Goal: Task Accomplishment & Management: Use online tool/utility

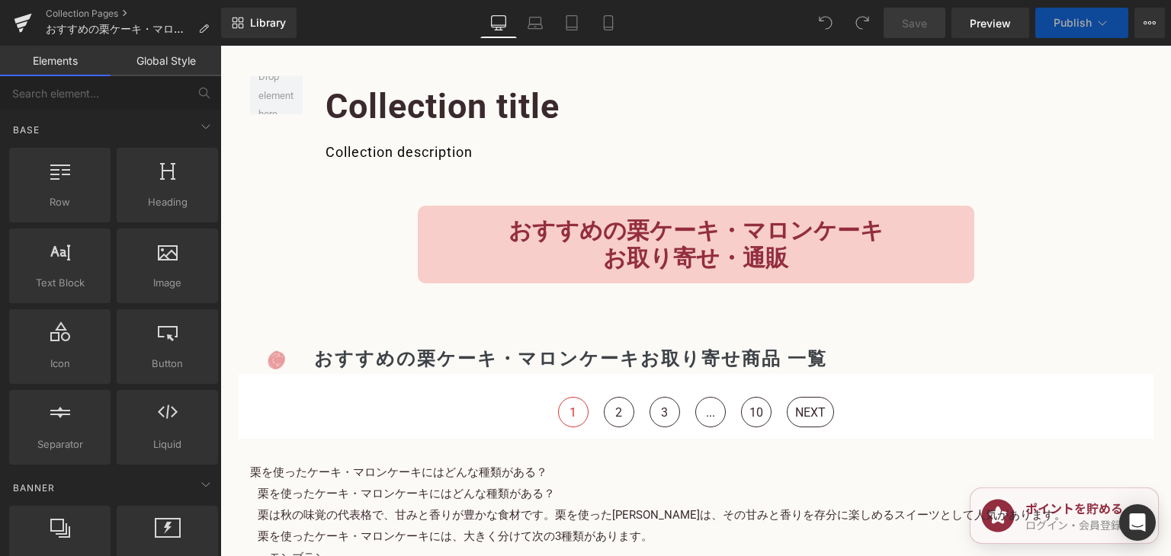
scroll to position [594, 0]
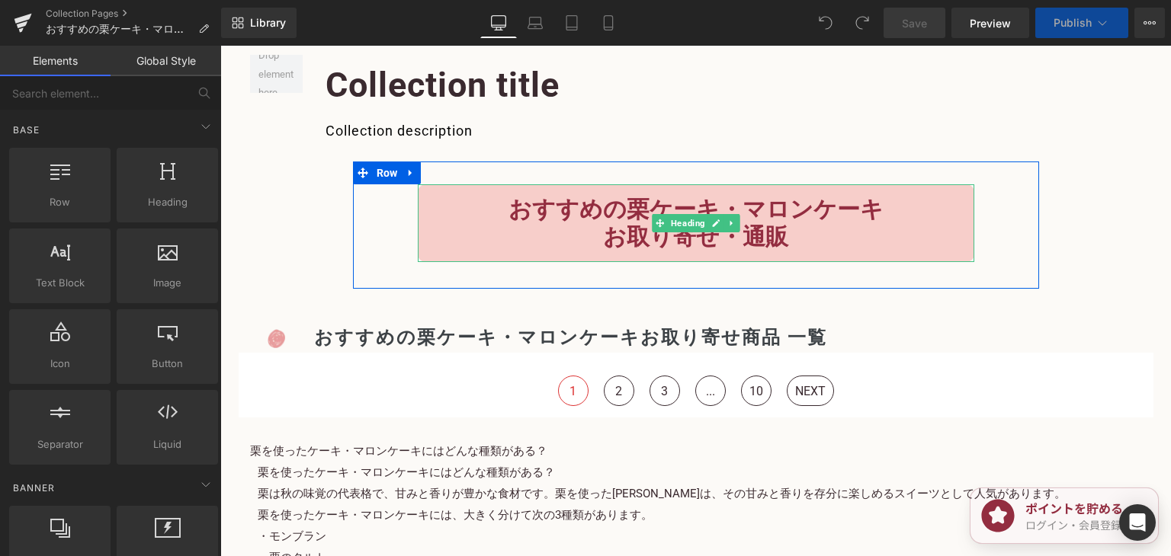
click at [510, 207] on b "おすすめの栗ケーキ・マロンケーキ" at bounding box center [695, 209] width 375 height 27
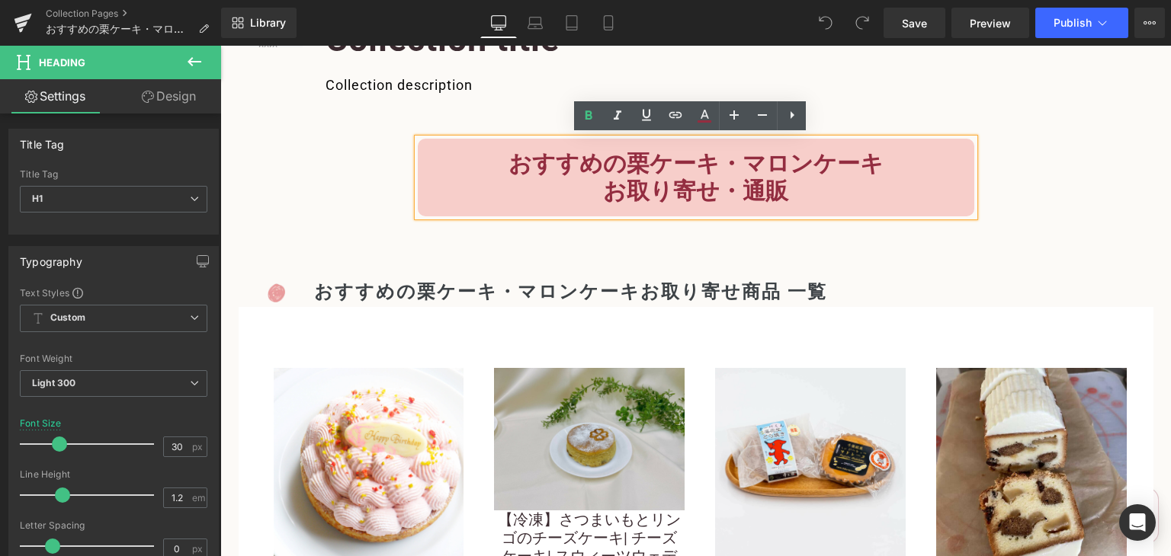
scroll to position [640, 0]
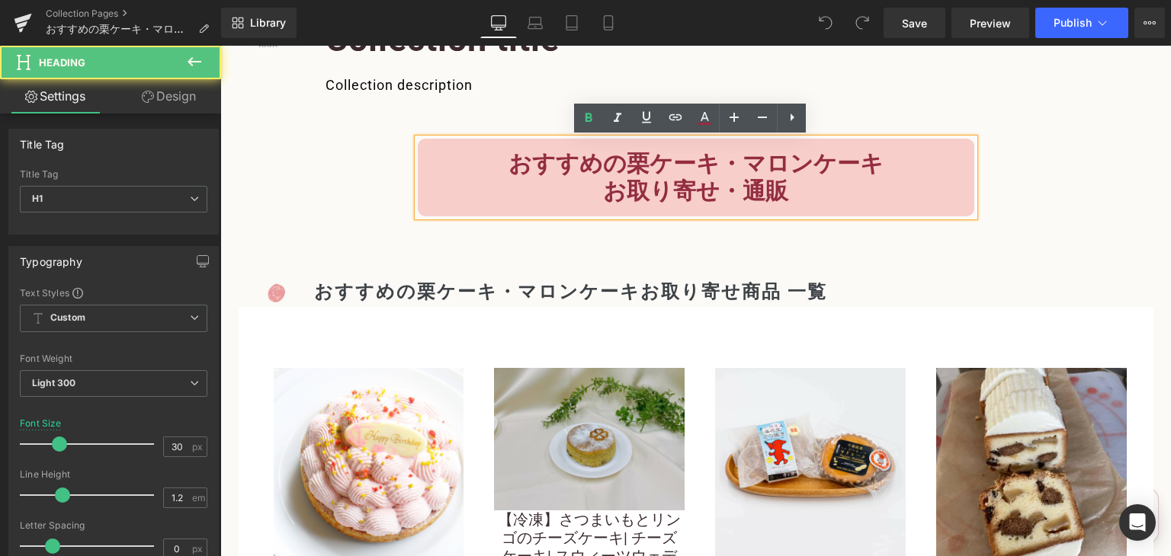
click at [603, 194] on b "お取り寄せ・通販" at bounding box center [695, 191] width 185 height 27
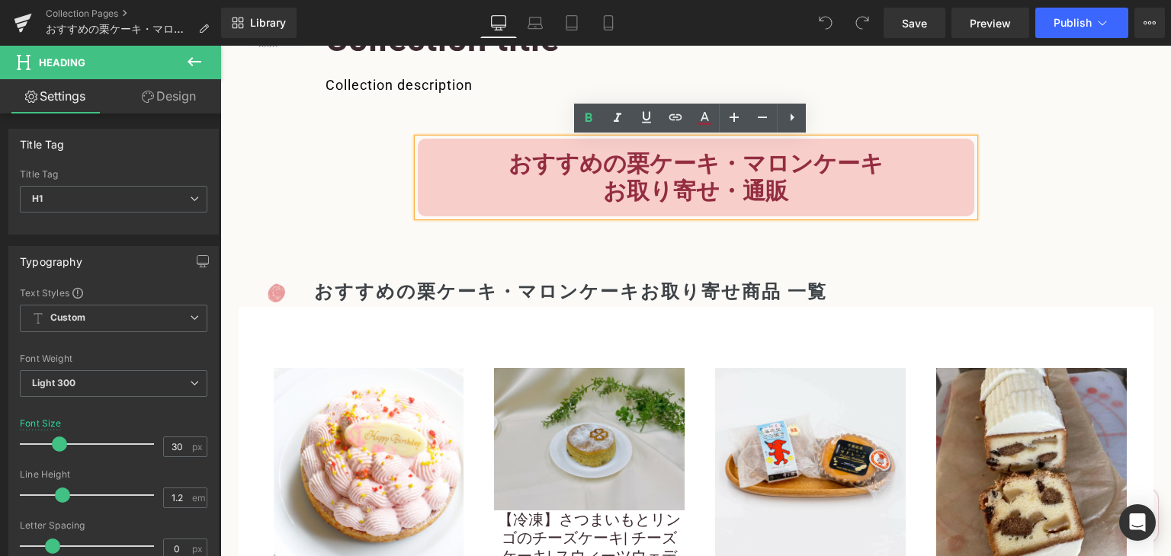
paste div
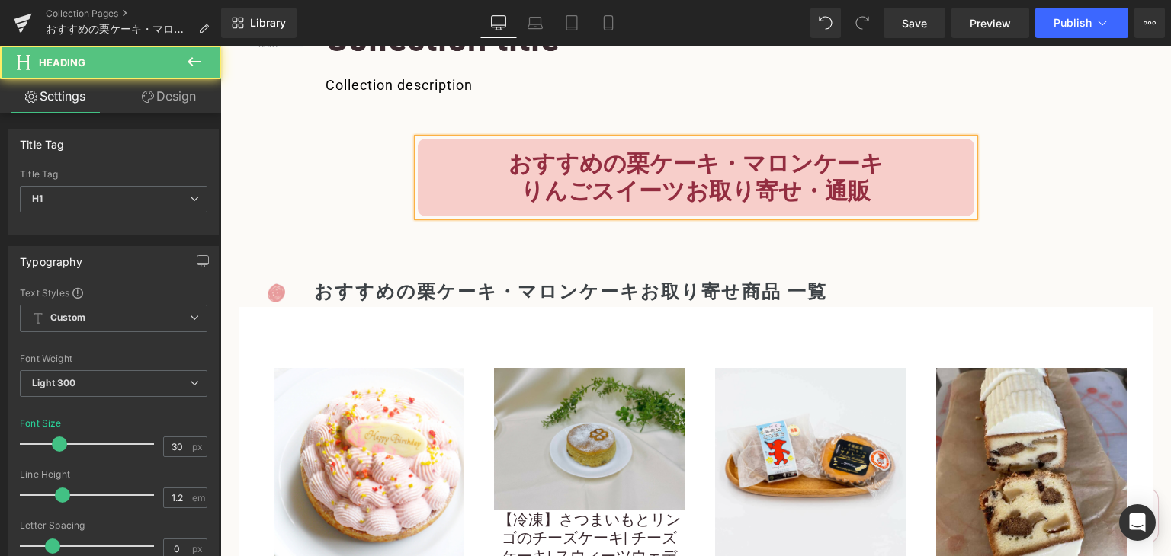
click at [588, 184] on b "りんごスイーツお取り寄せ・通販" at bounding box center [695, 191] width 350 height 27
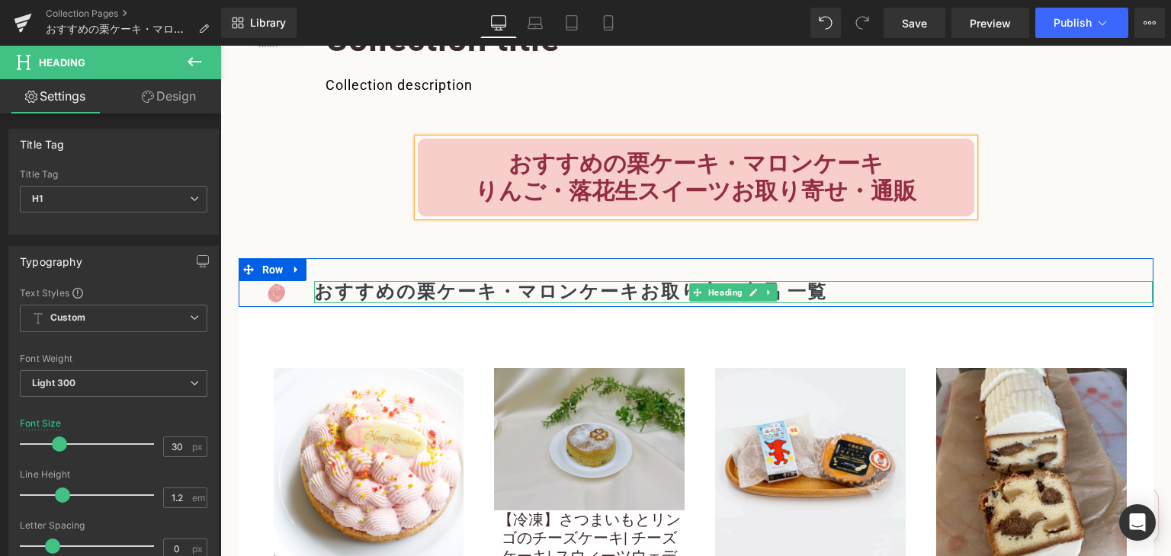
click at [619, 292] on h2 "おすすめの栗ケーキ・マロンケーキお取り寄せ商品 一覧" at bounding box center [733, 292] width 838 height 22
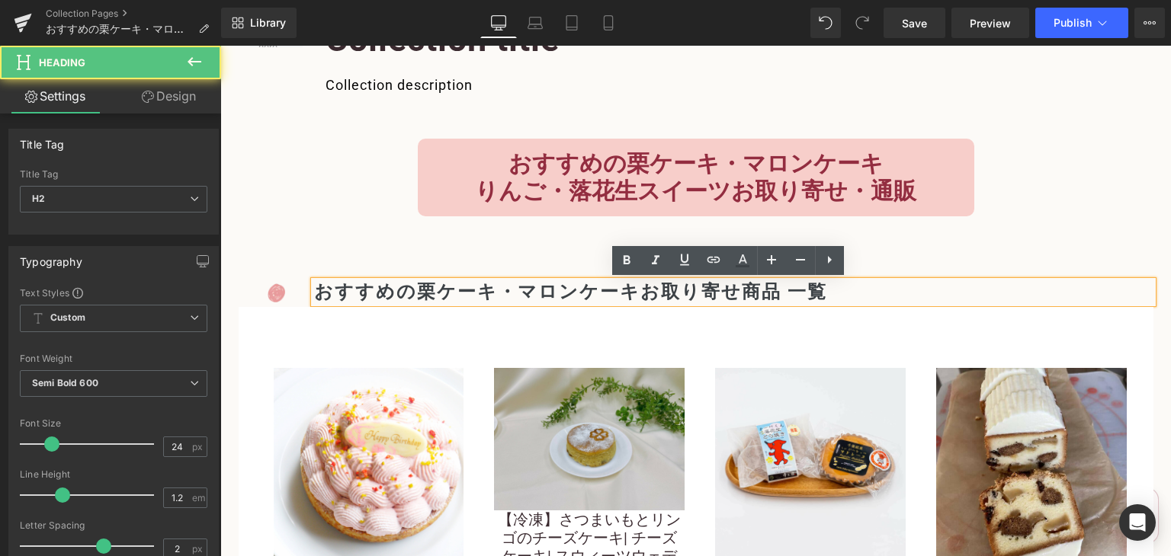
click at [621, 293] on h2 "おすすめの栗ケーキ・マロンケーキお取り寄せ商品 一覧" at bounding box center [733, 292] width 838 height 22
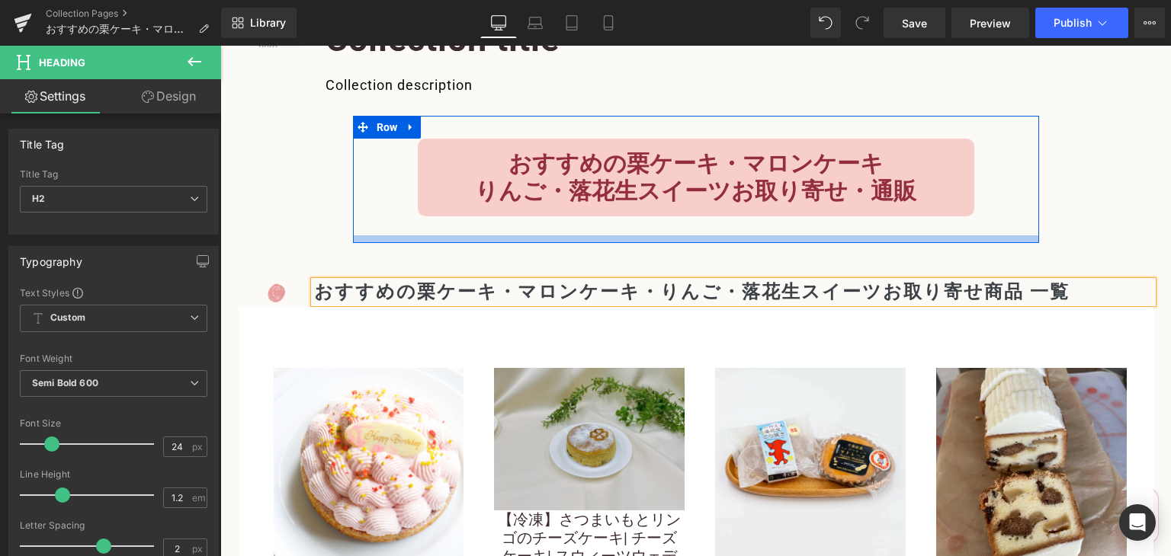
click at [662, 240] on div at bounding box center [696, 239] width 686 height 8
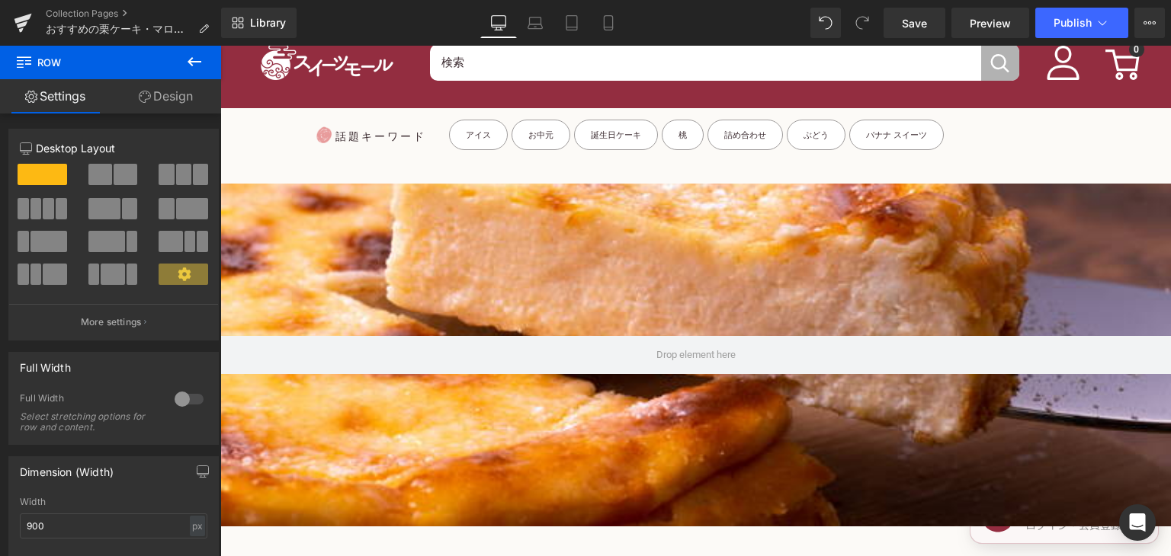
scroll to position [0, 0]
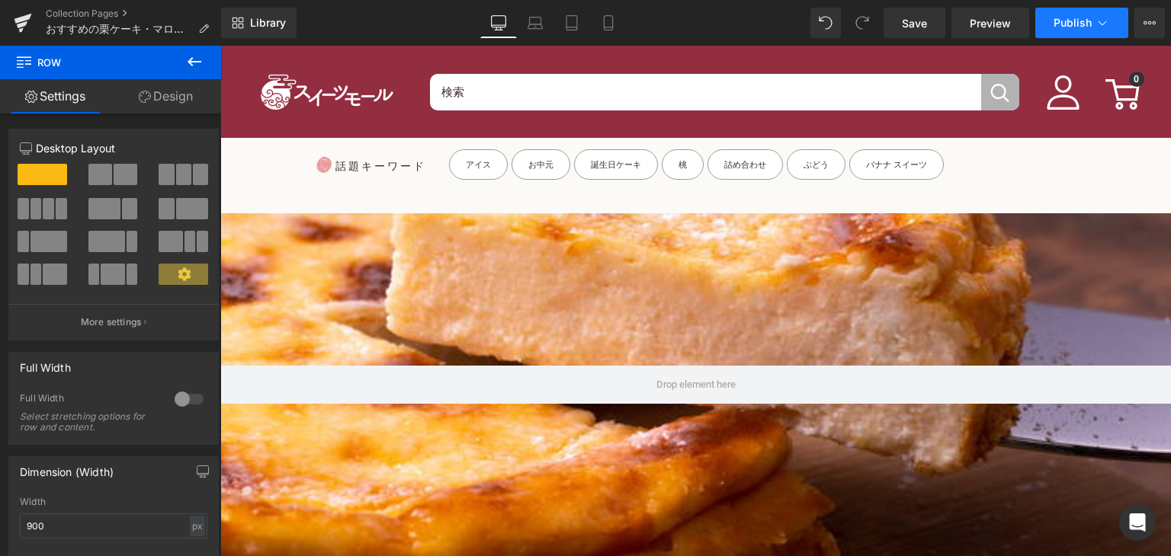
click at [1070, 22] on span "Publish" at bounding box center [1072, 23] width 38 height 12
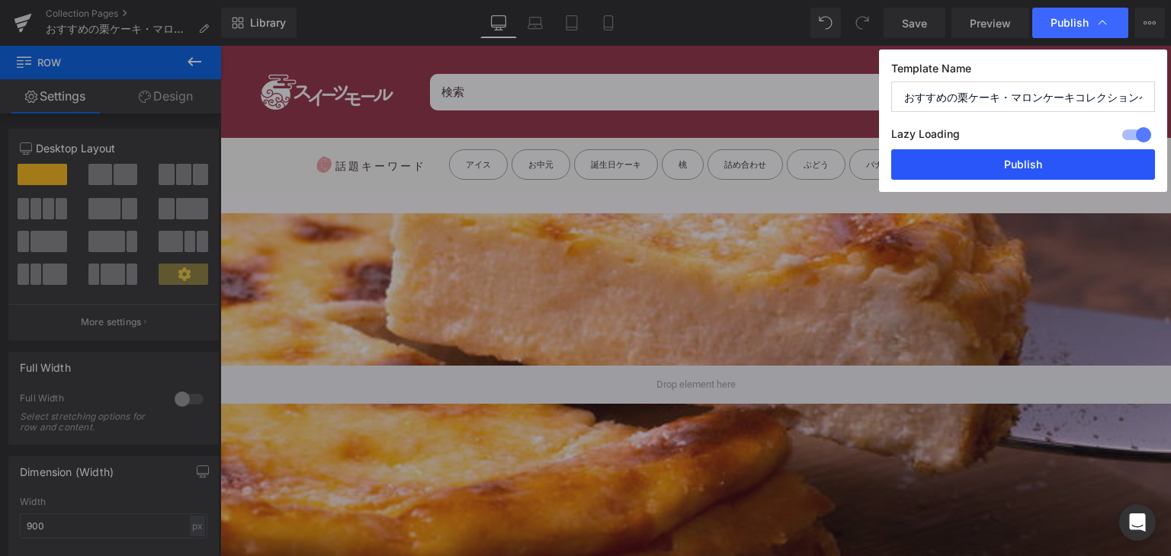
click at [1032, 162] on button "Publish" at bounding box center [1023, 164] width 264 height 30
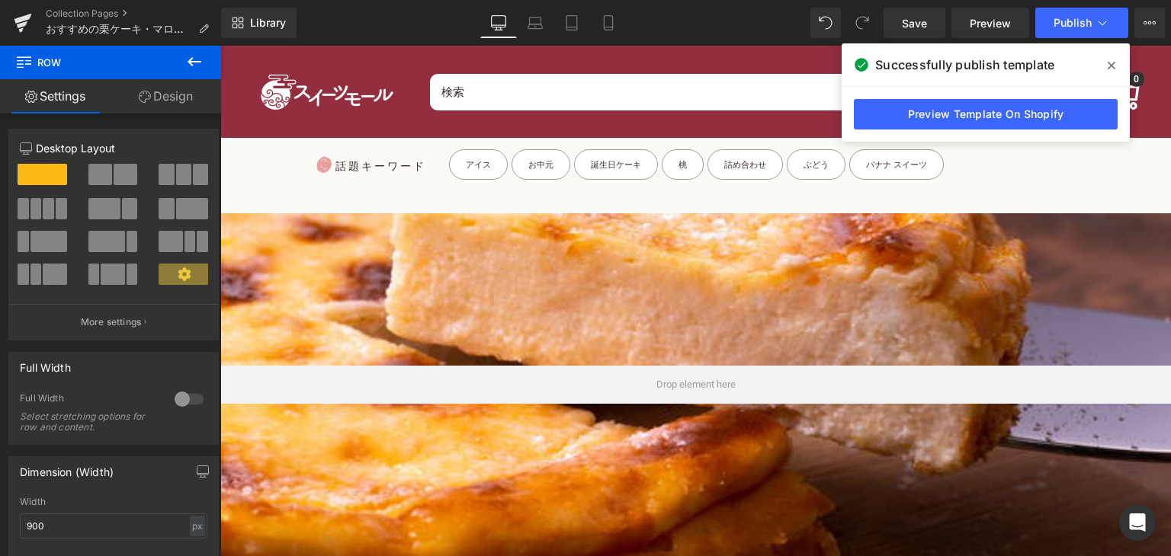
click at [1110, 64] on icon at bounding box center [1111, 65] width 8 height 12
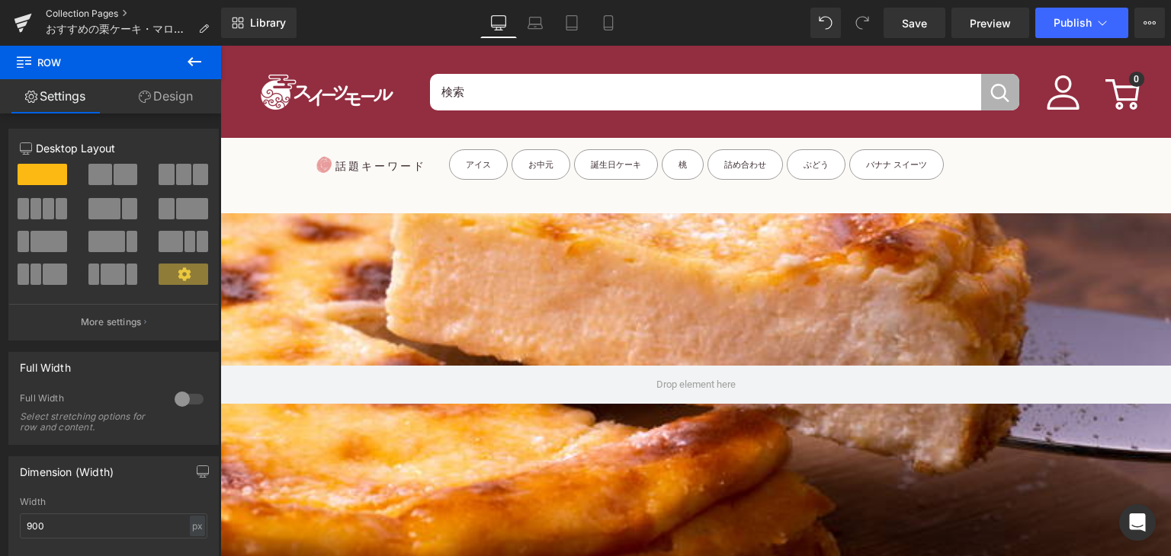
click at [69, 16] on link "Collection Pages" at bounding box center [133, 14] width 175 height 12
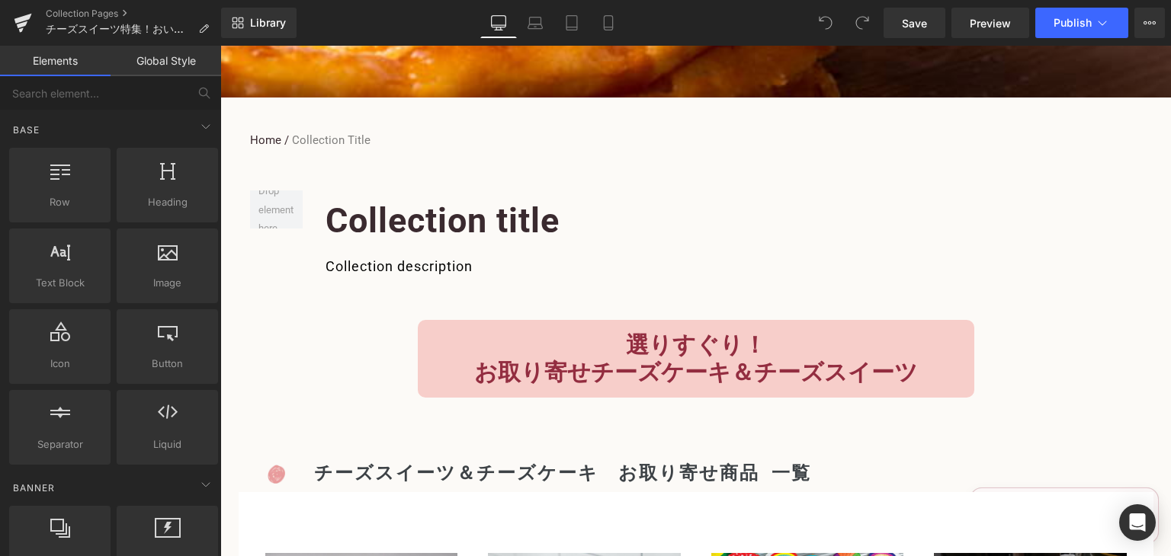
scroll to position [469, 0]
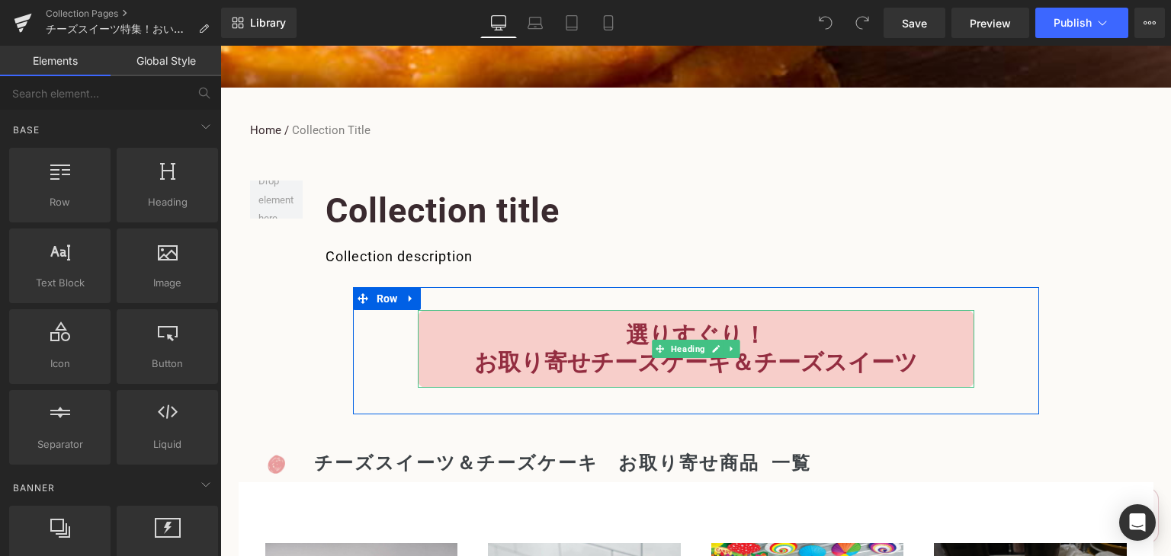
click at [749, 367] on b "お取り寄せチーズケーキ＆チーズスイーツ" at bounding box center [696, 362] width 444 height 27
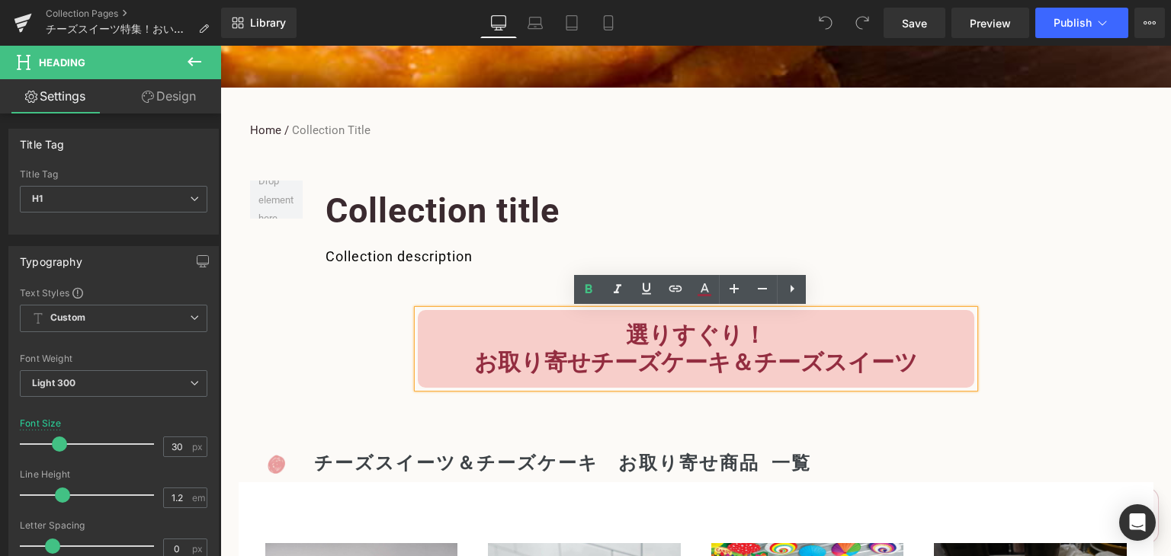
click at [914, 360] on h1 "お取り寄せチーズケーキ＆チーズスイーツ" at bounding box center [696, 362] width 556 height 27
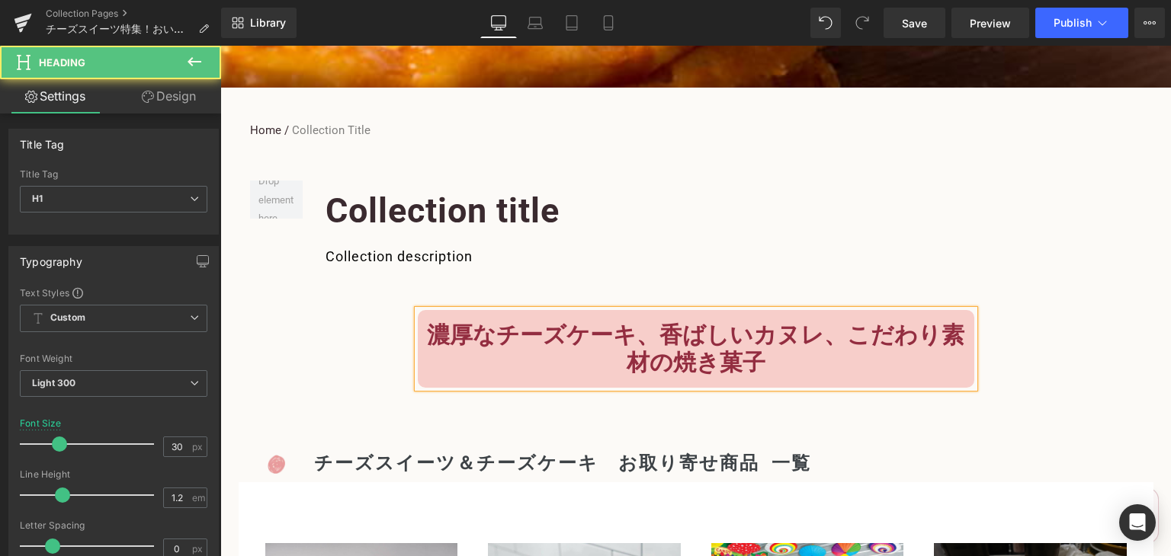
click at [427, 337] on b "濃厚なチーズケーキ、香ばしいカヌレ、こだわり素材の焼き菓子" at bounding box center [695, 349] width 537 height 54
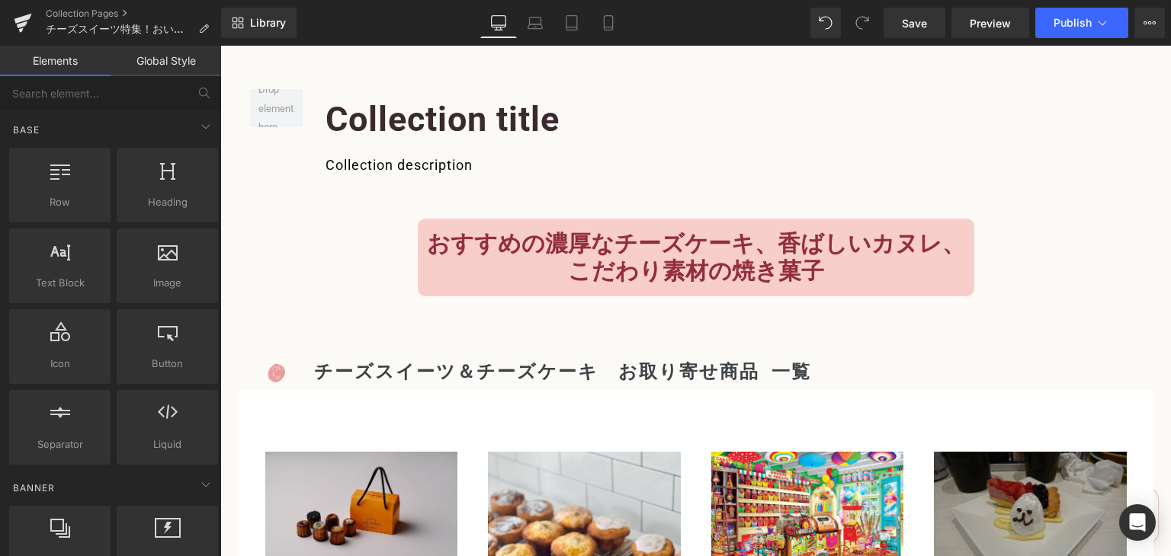
scroll to position [561, 0]
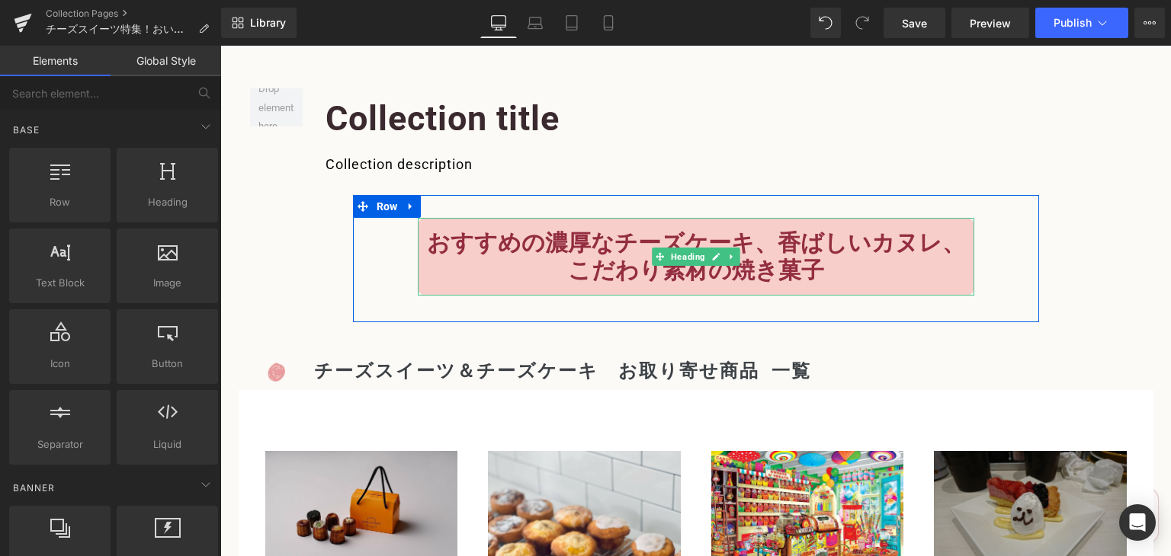
click at [603, 249] on b "おすすめの濃厚なチーズケーキ、香ばしいカヌレ、こだわり素材の焼き菓子" at bounding box center [696, 256] width 538 height 54
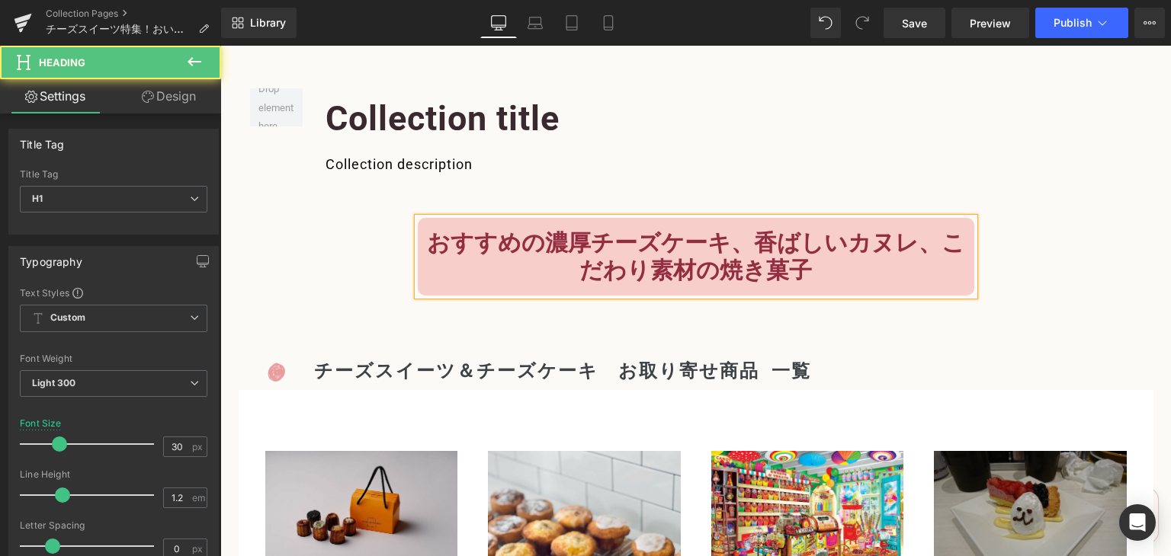
click at [827, 242] on b "おすすめの濃厚チーズケーキ、香ばしいカヌレ、こだわり素材の焼き菓子" at bounding box center [696, 256] width 538 height 54
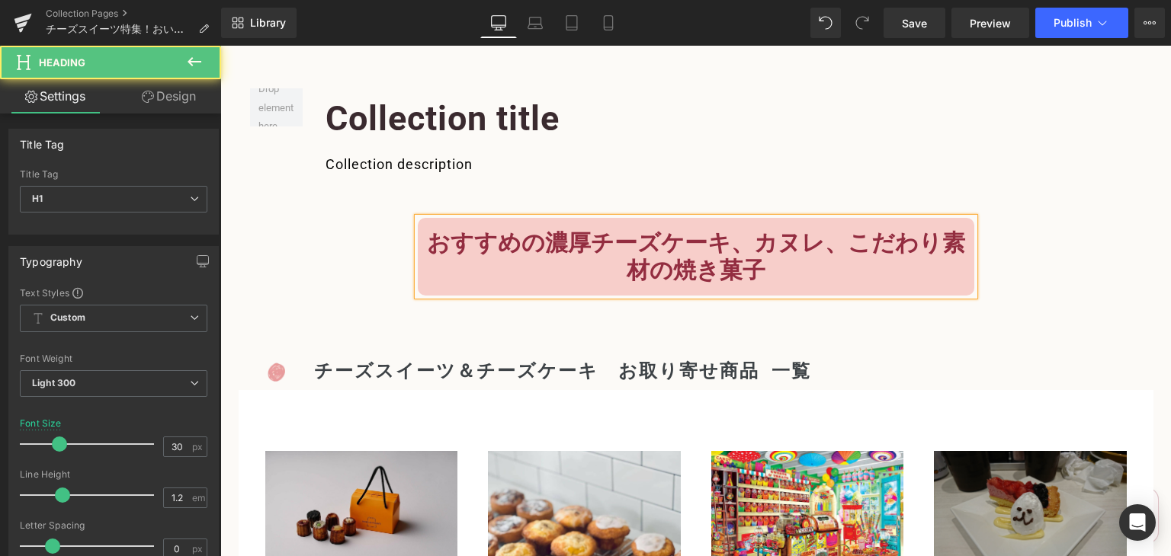
click at [654, 274] on b "おすすめの濃厚チーズケーキ、カヌレ、こだわり素材の焼き菓子" at bounding box center [696, 256] width 538 height 54
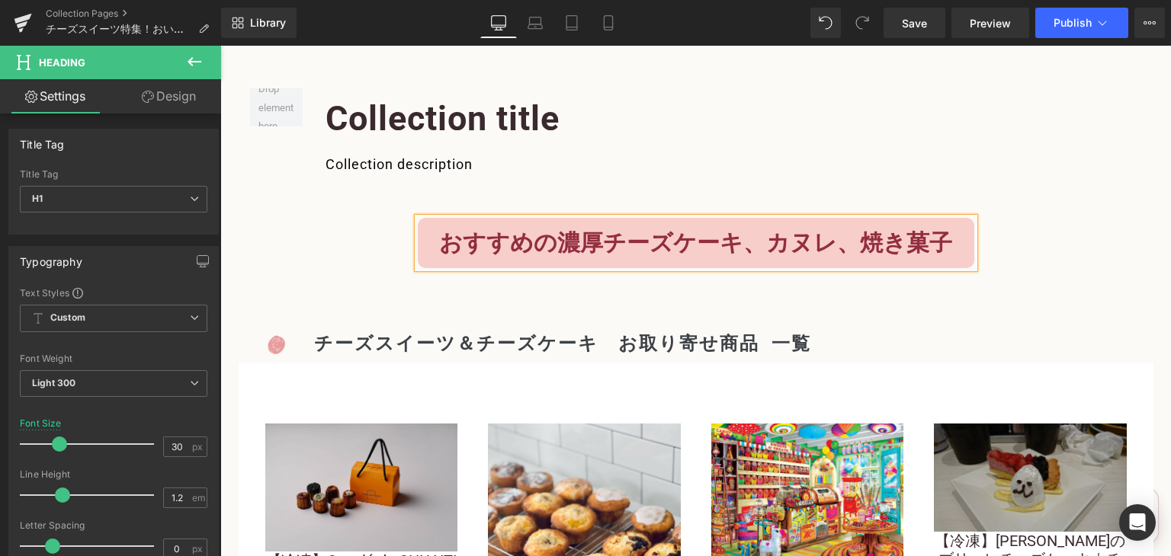
click at [366, 273] on div "おすすめの濃厚チーズケーキ、カヌレ、焼き菓子 Heading" at bounding box center [696, 252] width 686 height 69
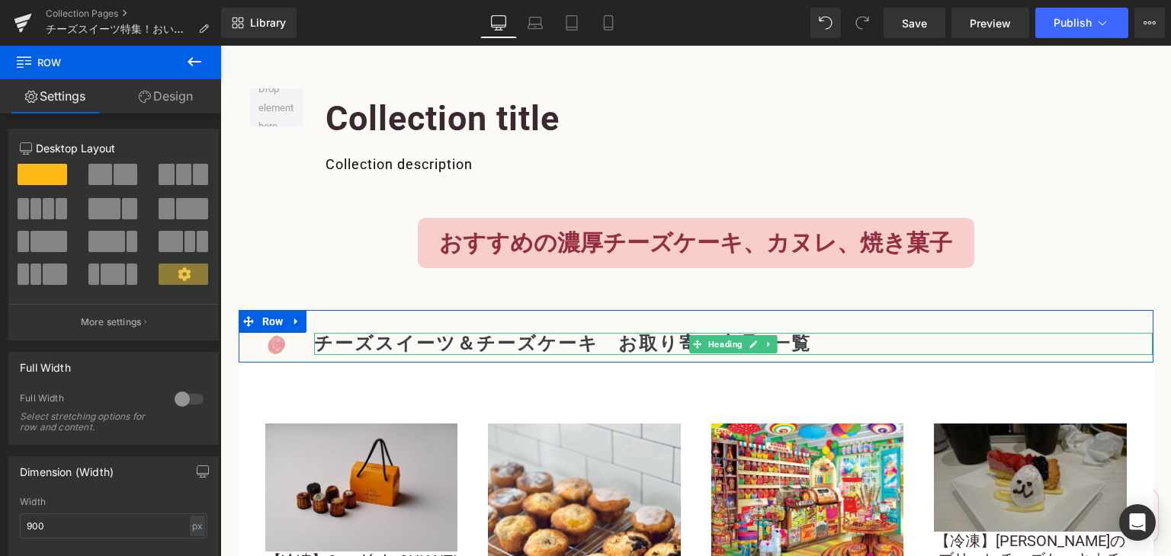
click at [394, 344] on h2 "チーズスイーツ＆チーズケーキ　お取り寄せ商品 一覧" at bounding box center [733, 344] width 838 height 22
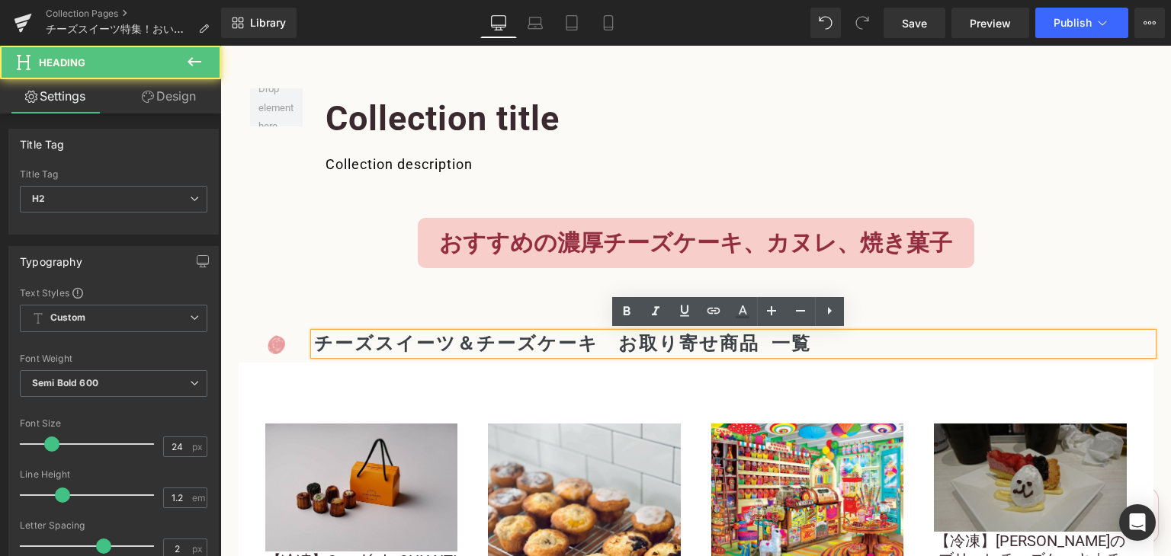
click at [583, 348] on h2 "チーズスイーツ＆チーズケーキ　お取り寄せ商品 一覧" at bounding box center [733, 344] width 838 height 22
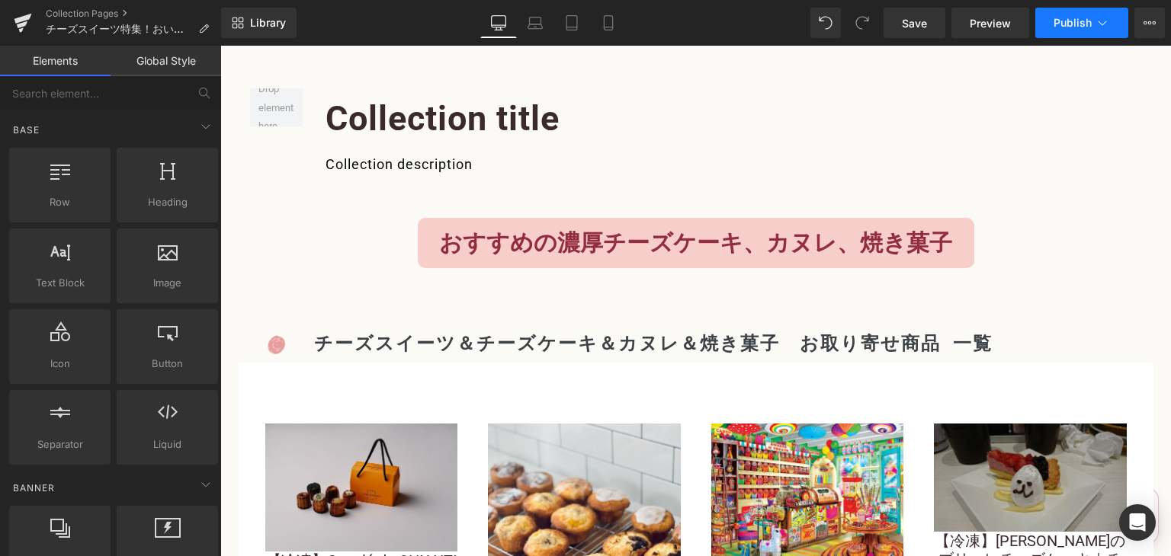
click at [1067, 21] on span "Publish" at bounding box center [1072, 23] width 38 height 12
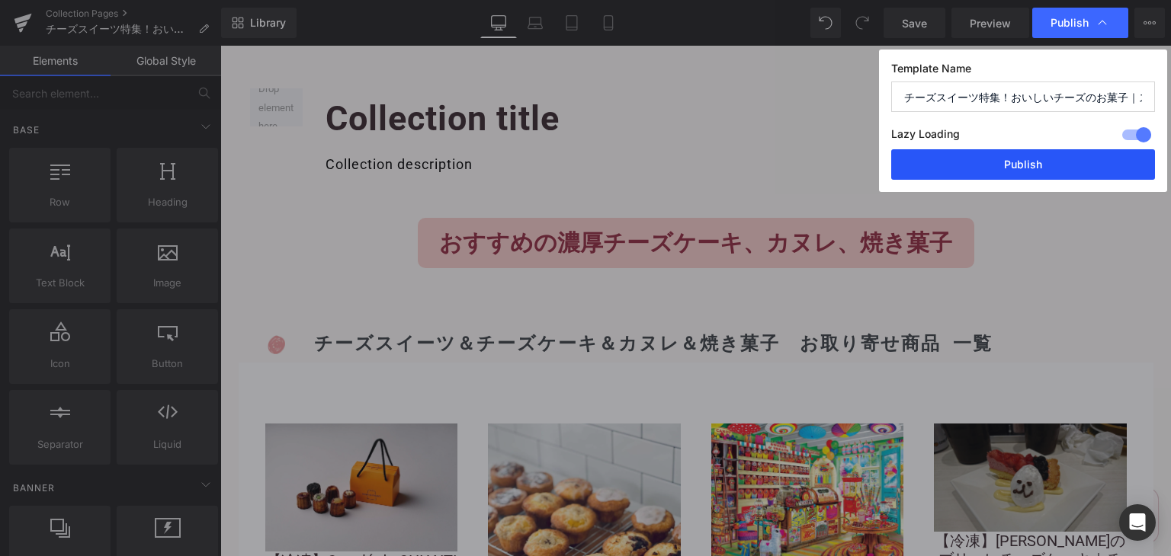
click at [1042, 162] on button "Publish" at bounding box center [1023, 164] width 264 height 30
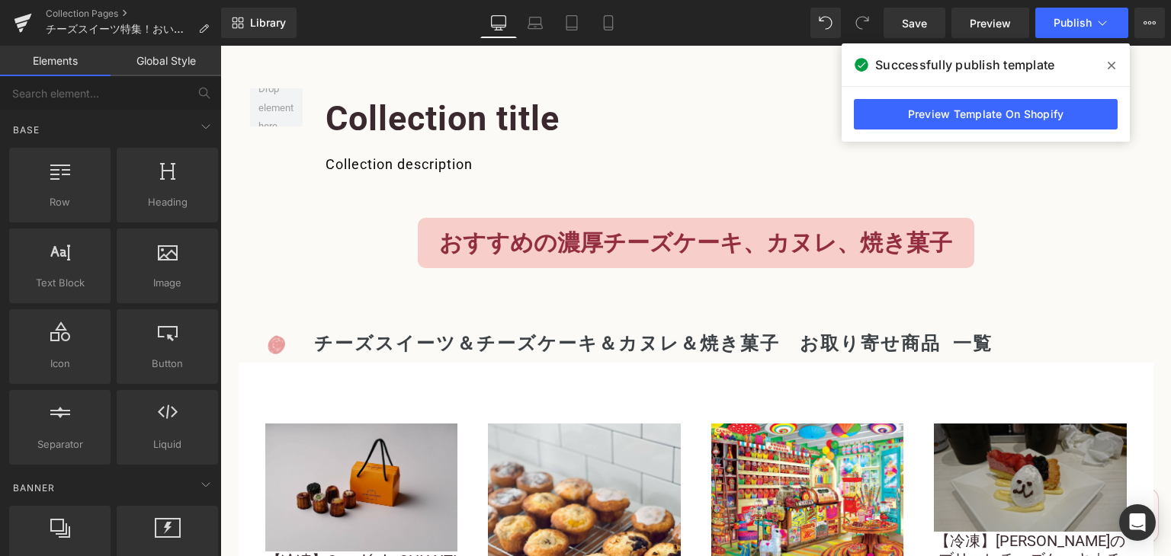
click at [1110, 64] on icon at bounding box center [1111, 66] width 8 height 8
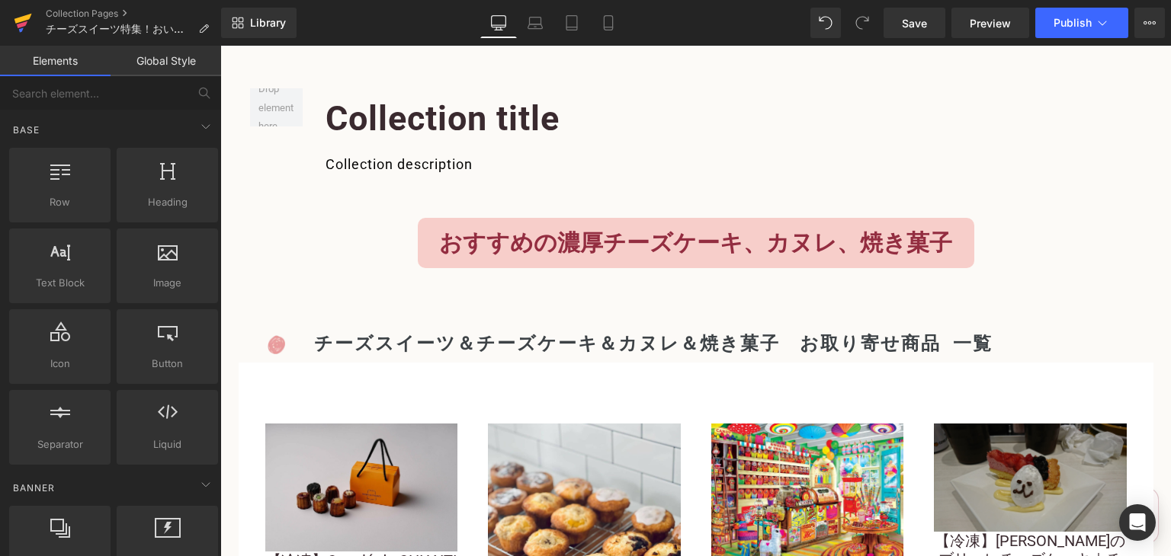
click at [34, 21] on link at bounding box center [23, 23] width 46 height 46
